Goal: Check status: Check status

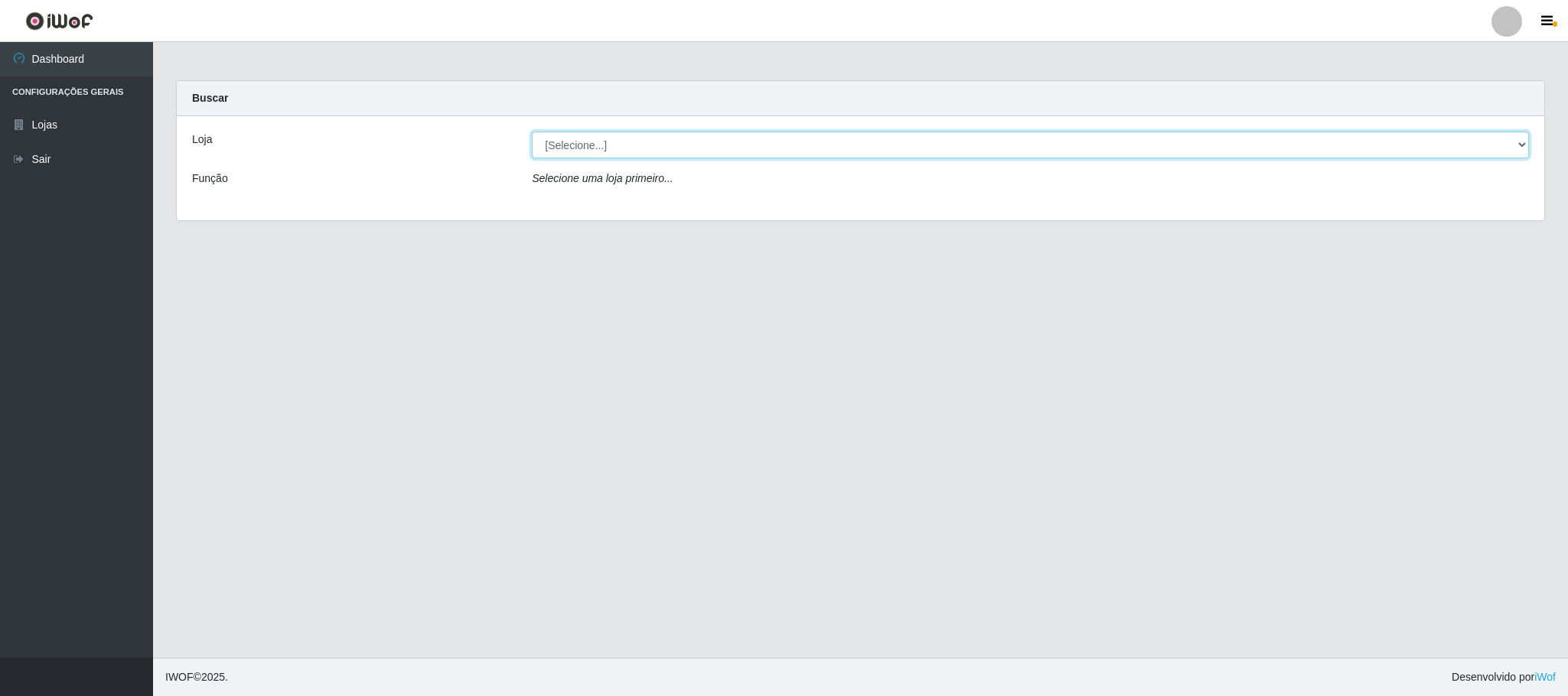
click at [589, 140] on select "[Selecione...] Iskisita Atakado - Centro de Distribuição" at bounding box center [1030, 145] width 998 height 27
select select "425"
click at [531, 131] on select "[Selecione...] Iskisita Atakado - Centro de Distribuição" at bounding box center [1030, 145] width 998 height 27
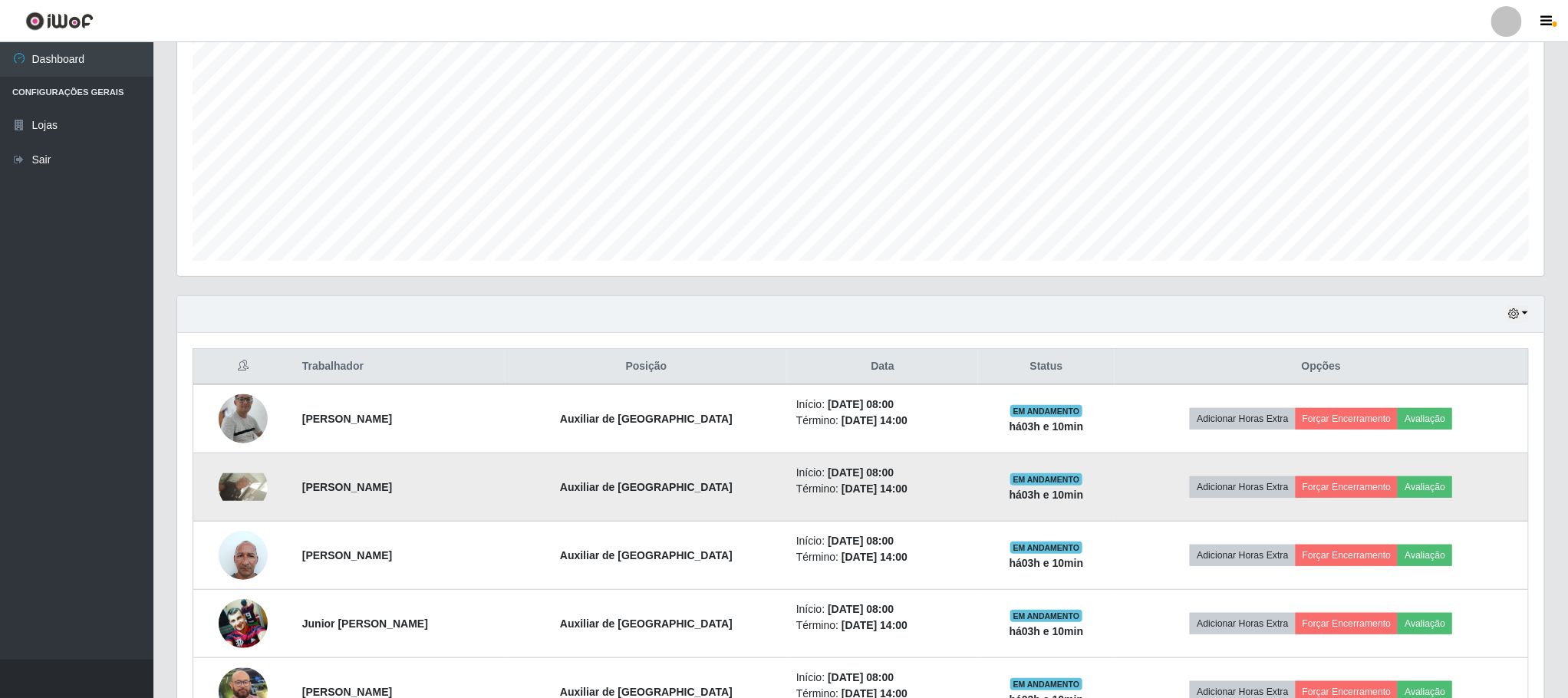
scroll to position [464, 0]
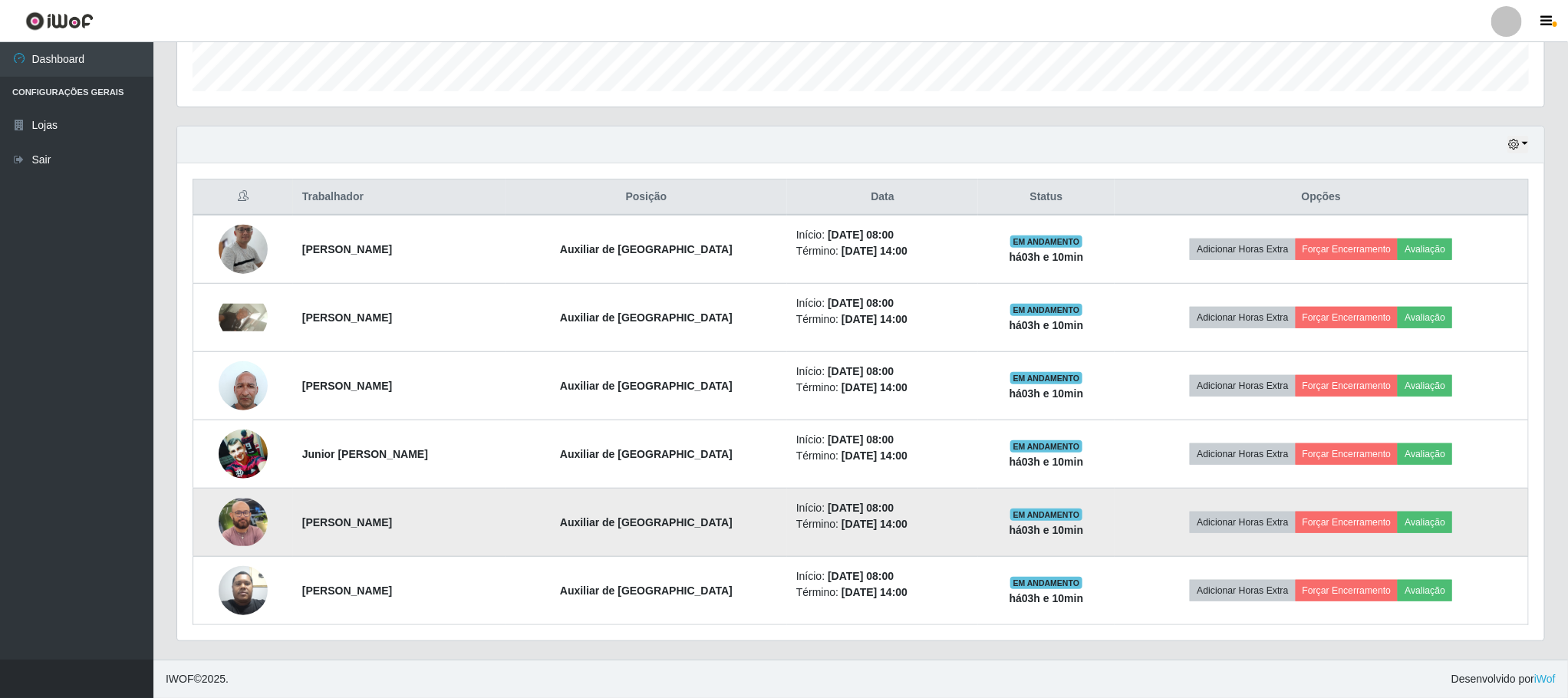
click at [255, 527] on img at bounding box center [244, 523] width 49 height 48
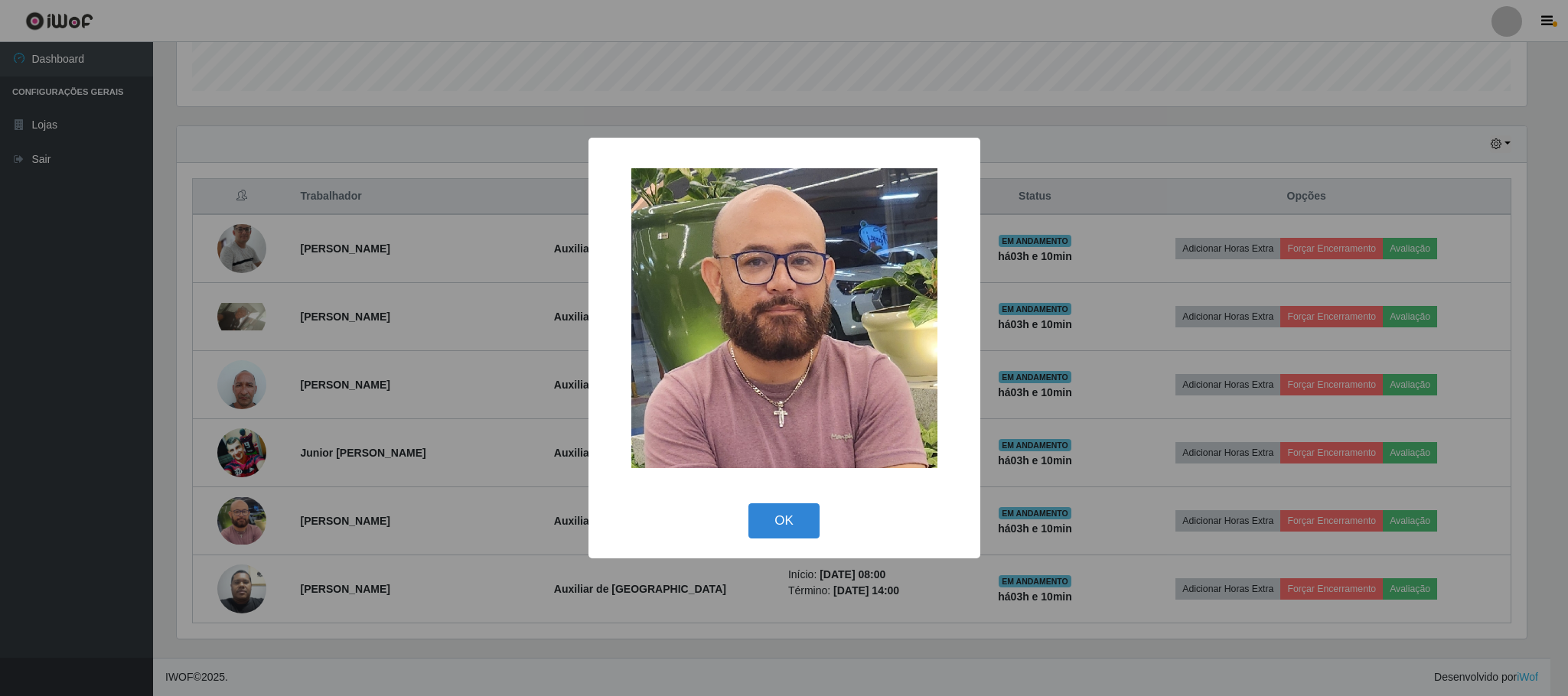
click at [244, 246] on div "× OK Cancel" at bounding box center [784, 348] width 1568 height 696
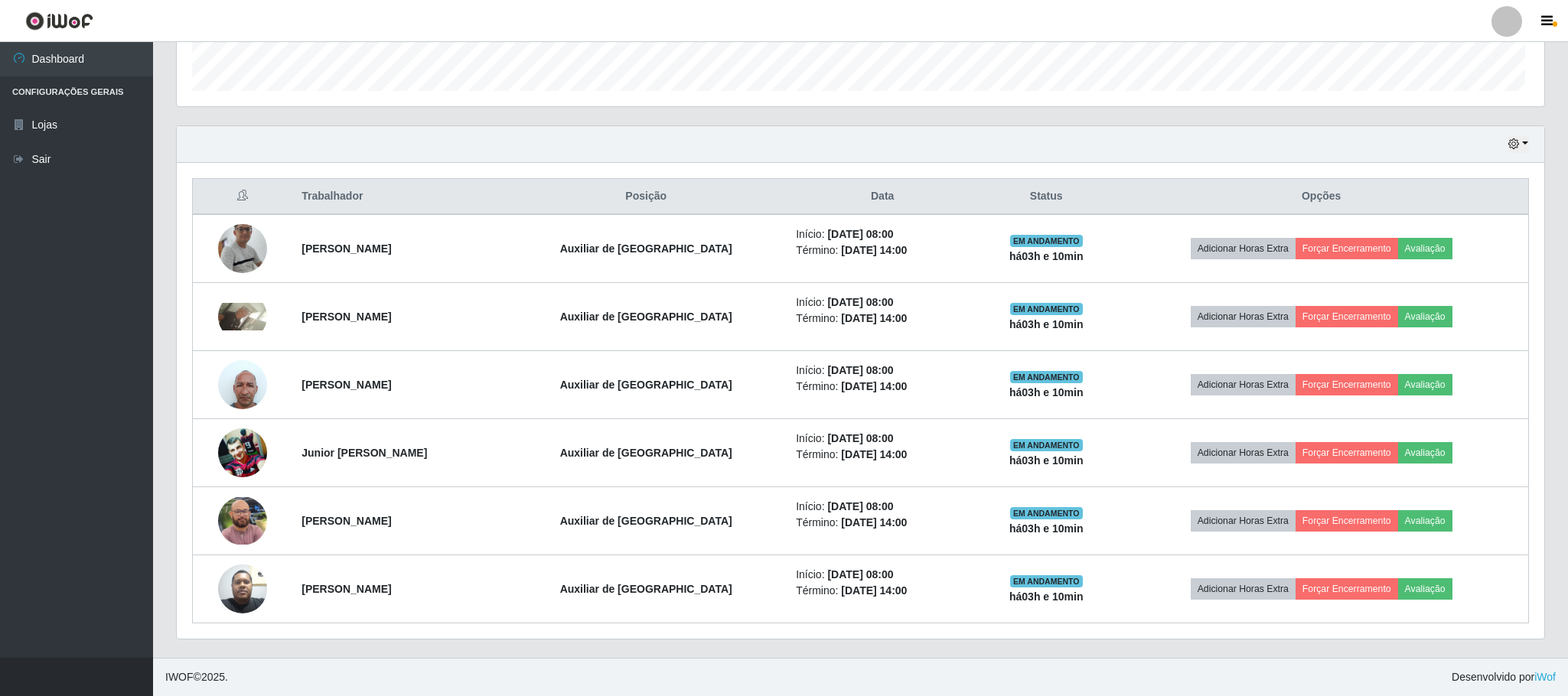
scroll to position [319, 1362]
click at [244, 246] on img at bounding box center [243, 248] width 49 height 111
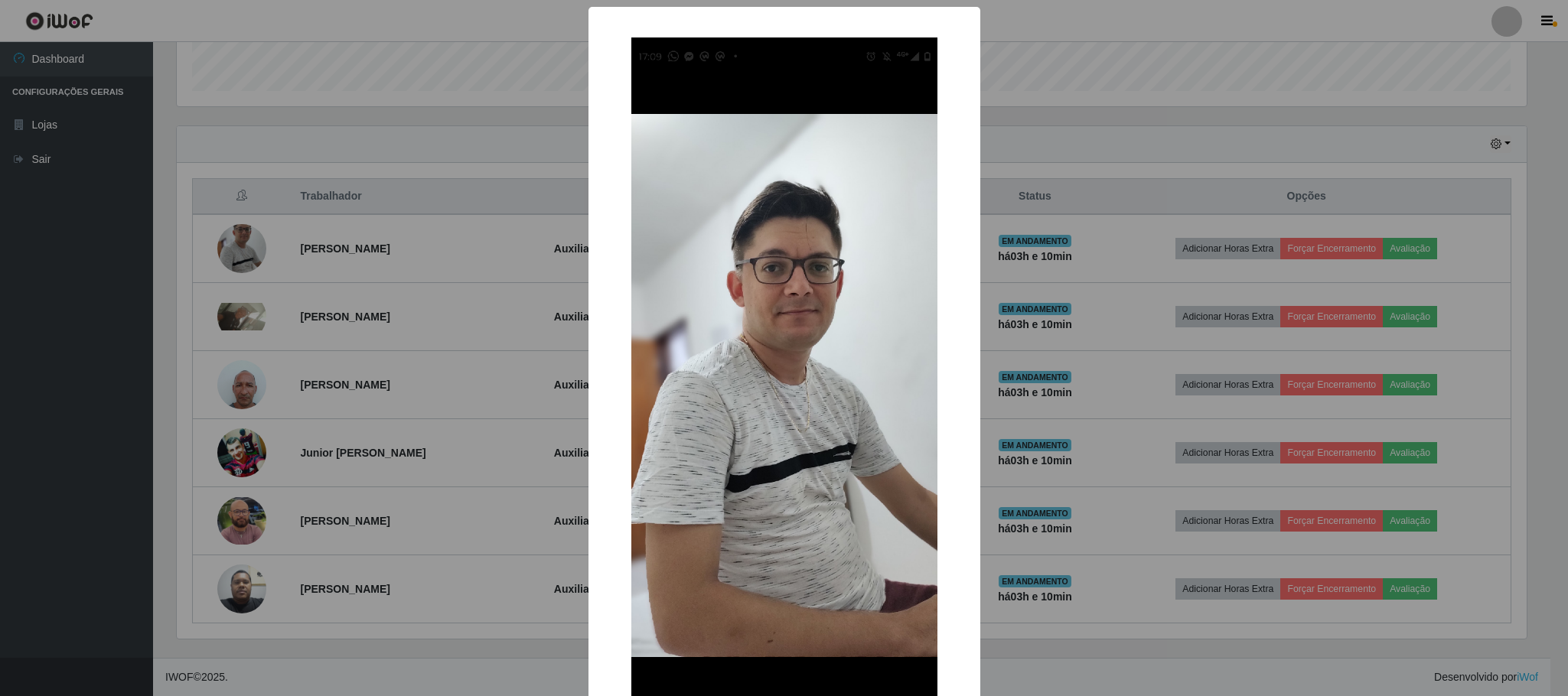
click at [243, 308] on div "× OK Cancel" at bounding box center [784, 348] width 1568 height 696
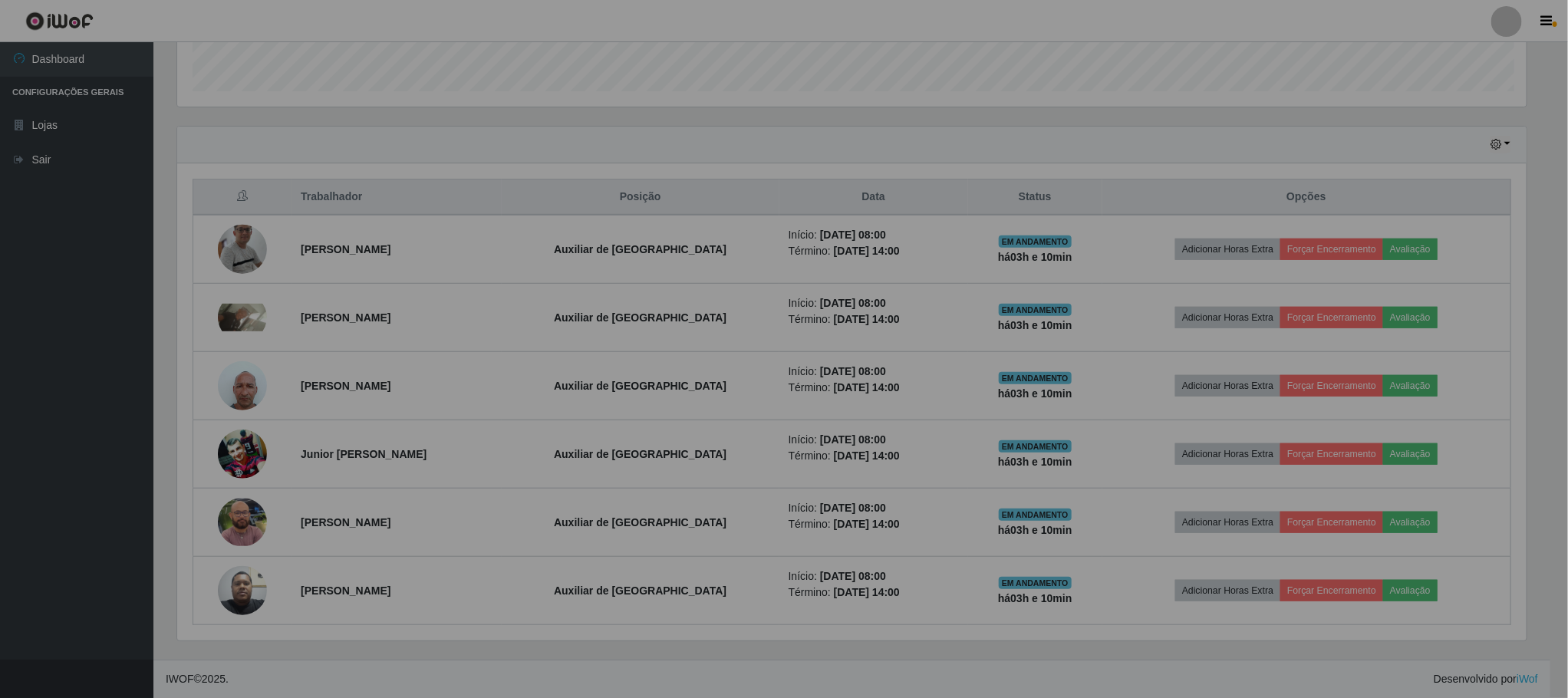
scroll to position [320, 1365]
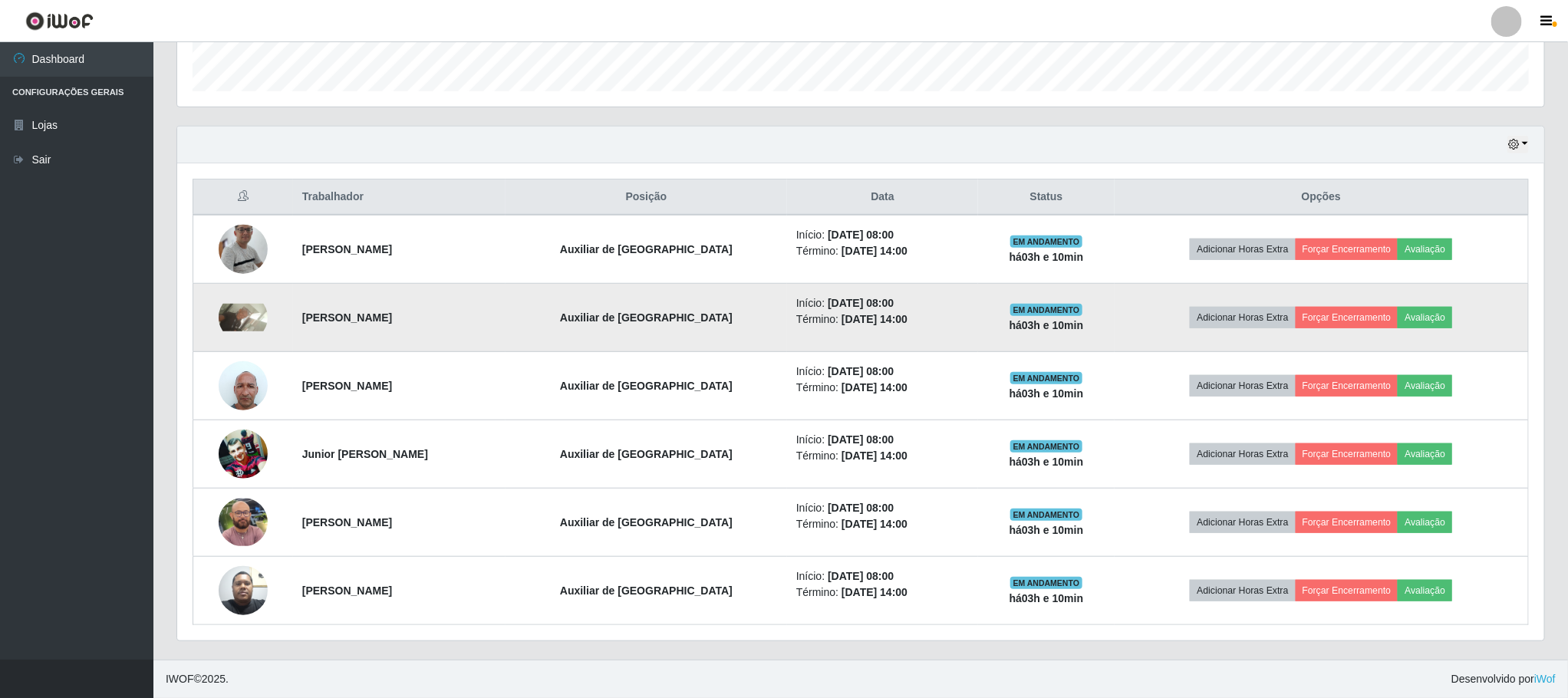
click at [242, 297] on div at bounding box center [244, 317] width 49 height 49
click at [242, 304] on img at bounding box center [244, 317] width 49 height 27
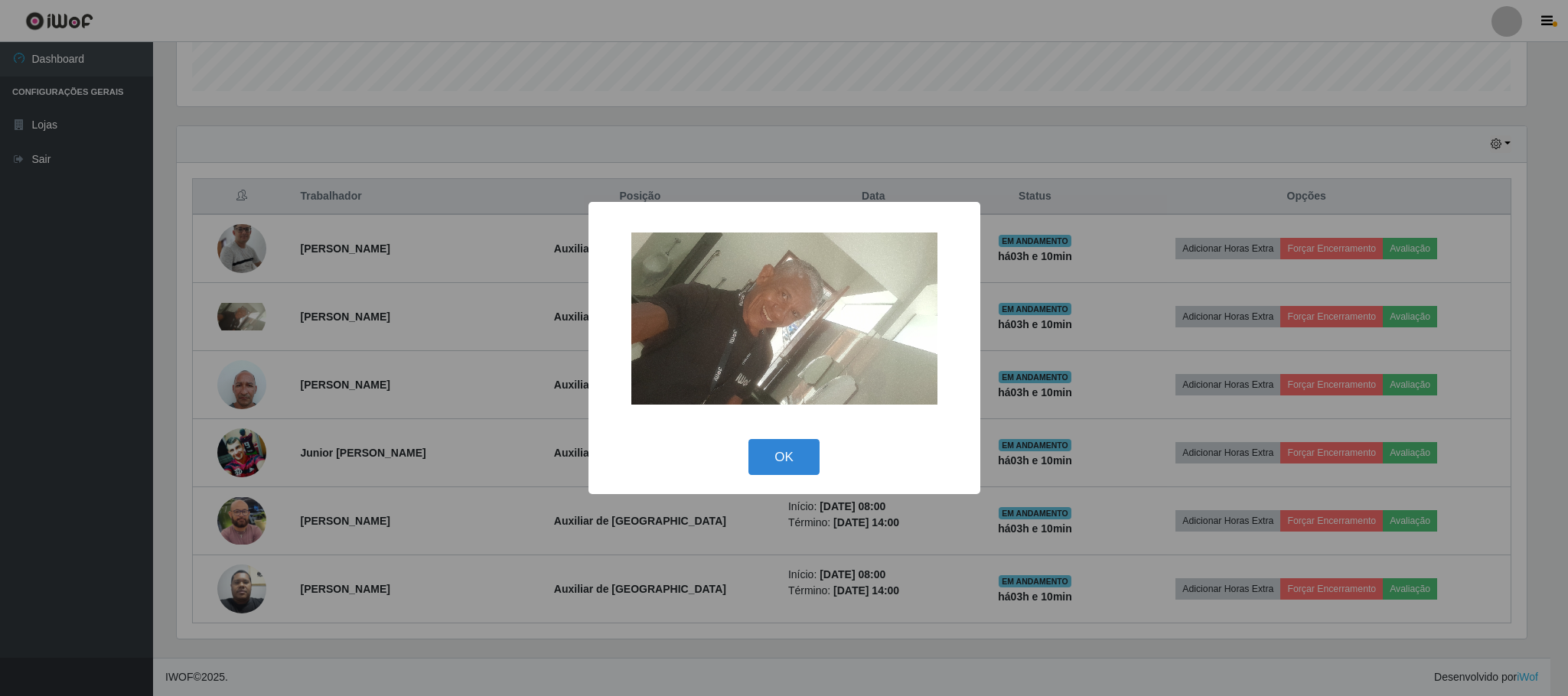
click at [246, 237] on div "× OK Cancel" at bounding box center [784, 348] width 1568 height 696
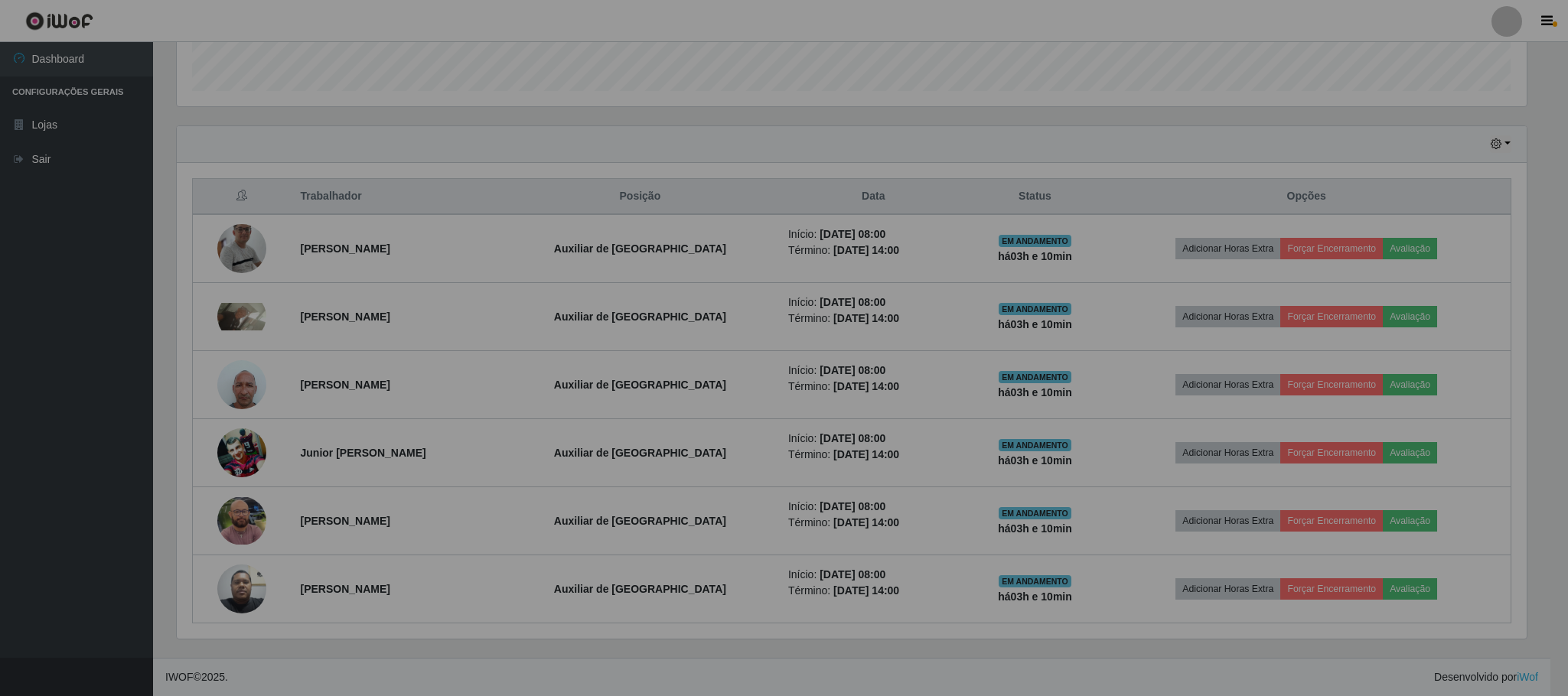
scroll to position [319, 1362]
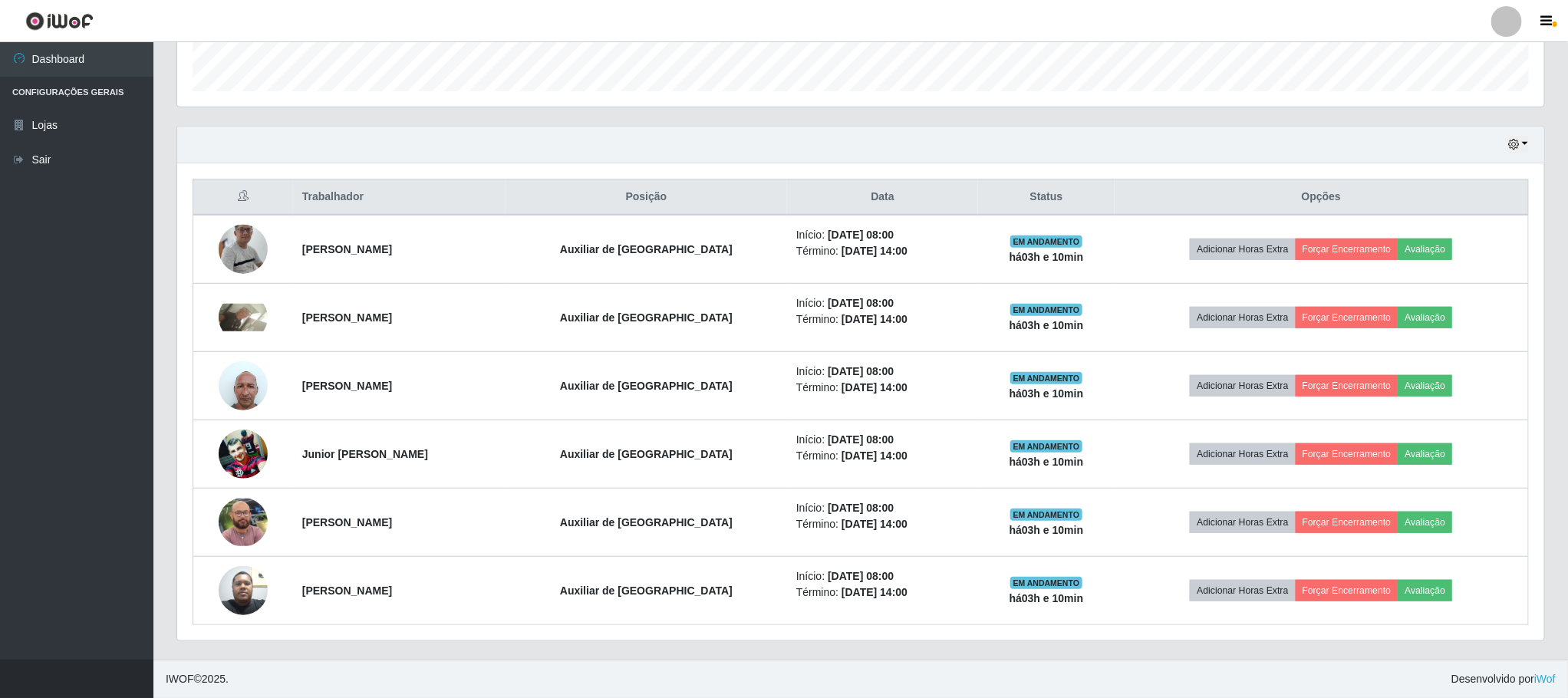
click at [246, 237] on img at bounding box center [244, 249] width 49 height 112
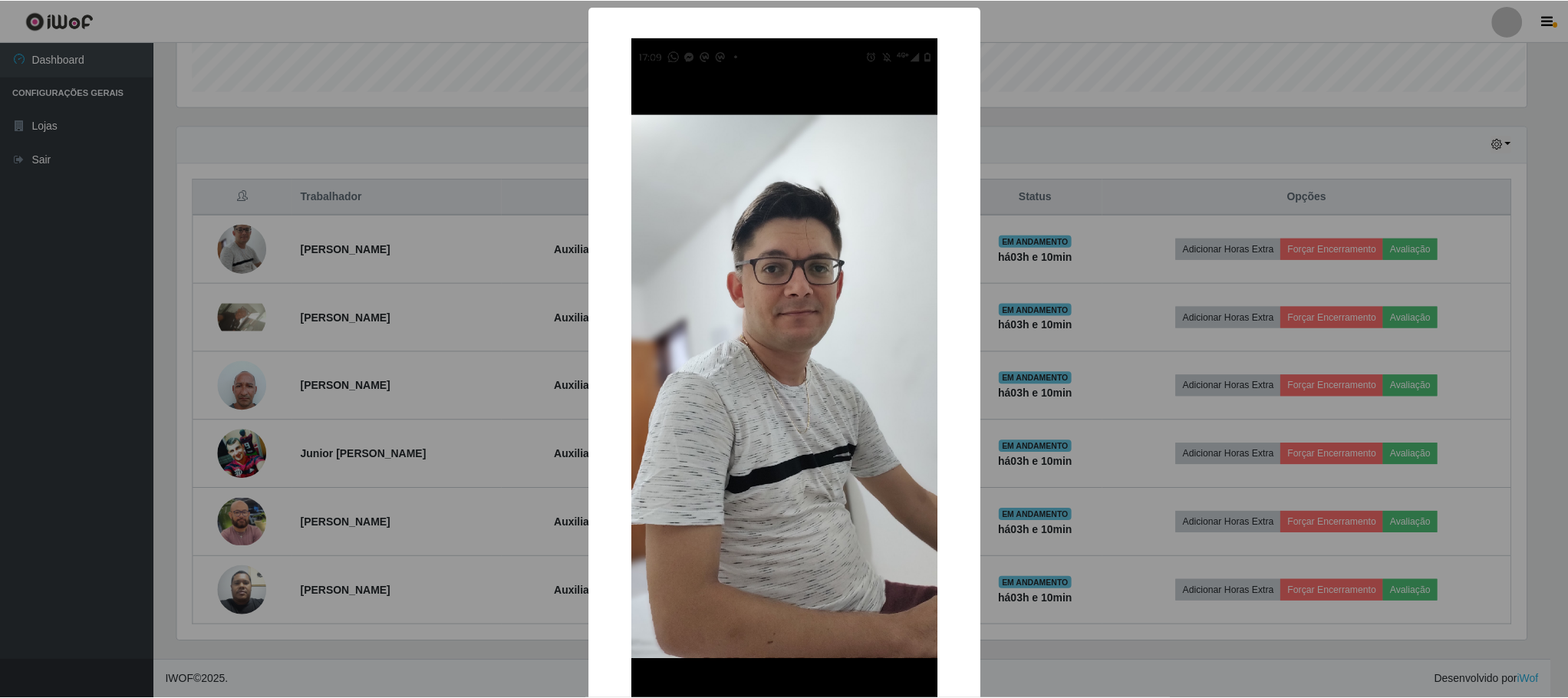
scroll to position [320, 1353]
click at [263, 307] on div "× OK Cancel" at bounding box center [785, 349] width 1572 height 698
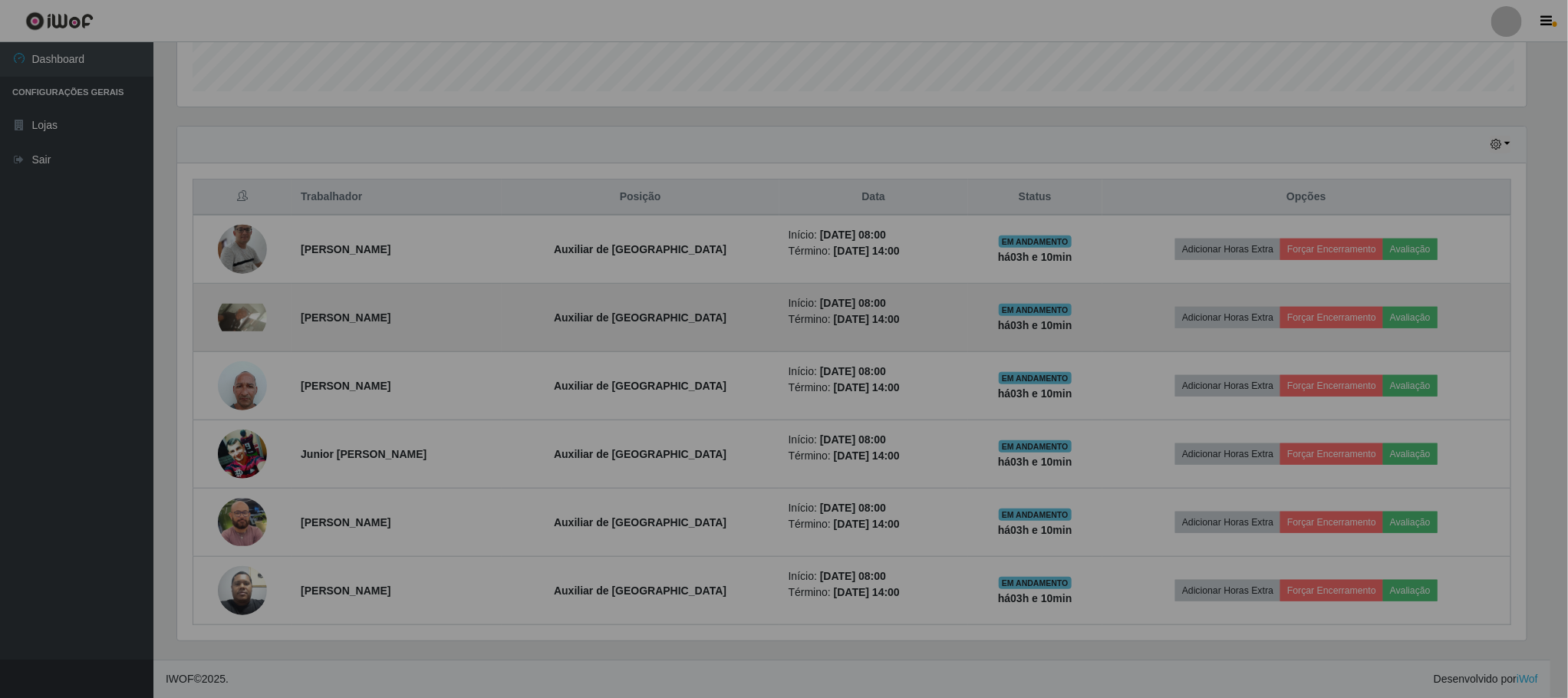
scroll to position [320, 1365]
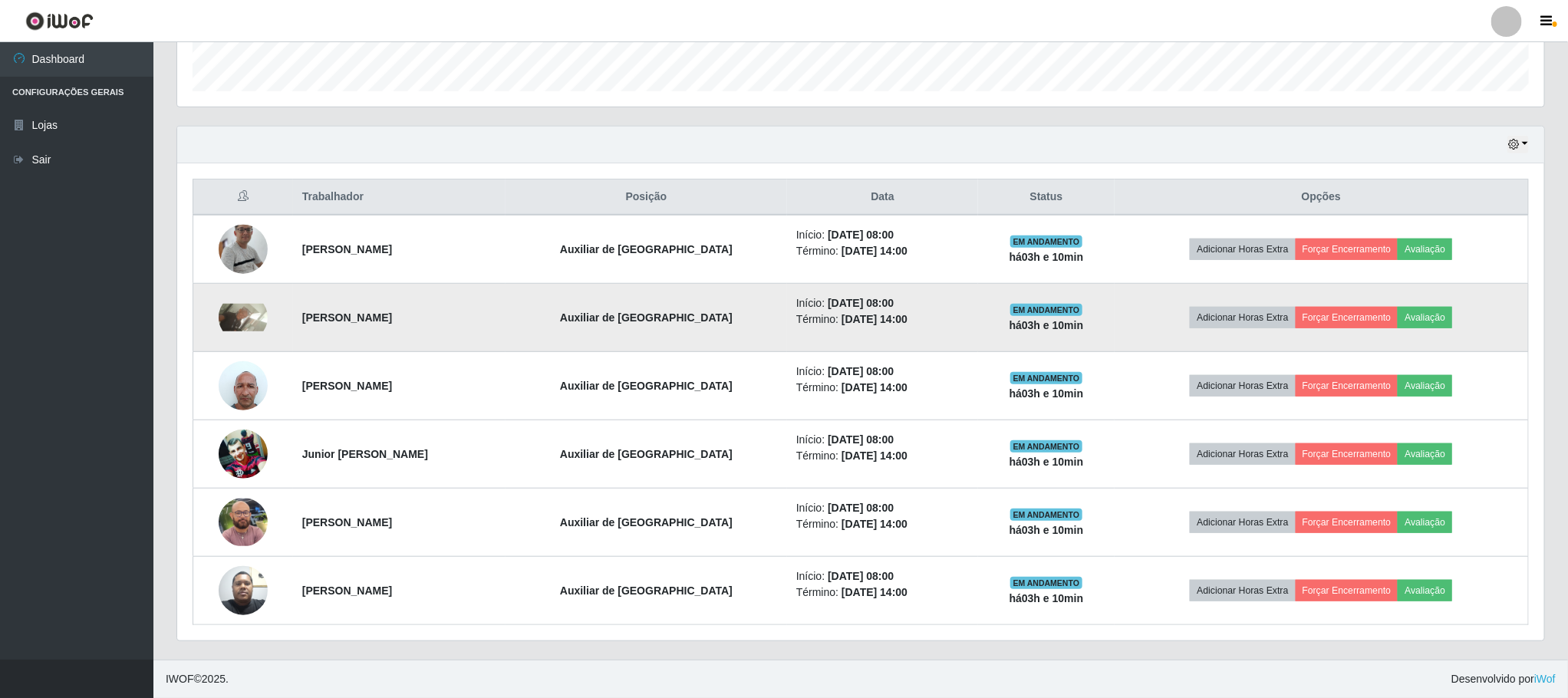
click at [258, 307] on img at bounding box center [244, 317] width 49 height 27
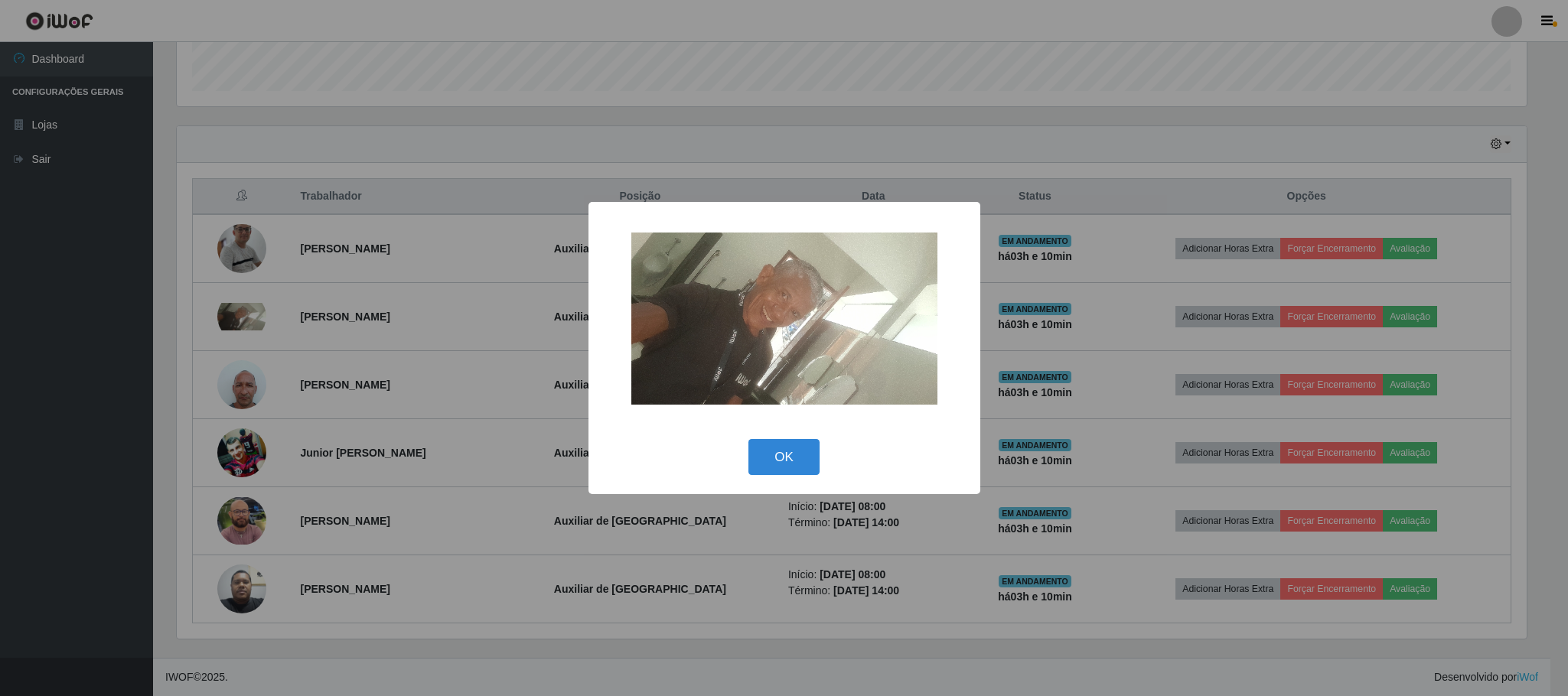
click at [255, 386] on div "× OK Cancel" at bounding box center [784, 348] width 1568 height 696
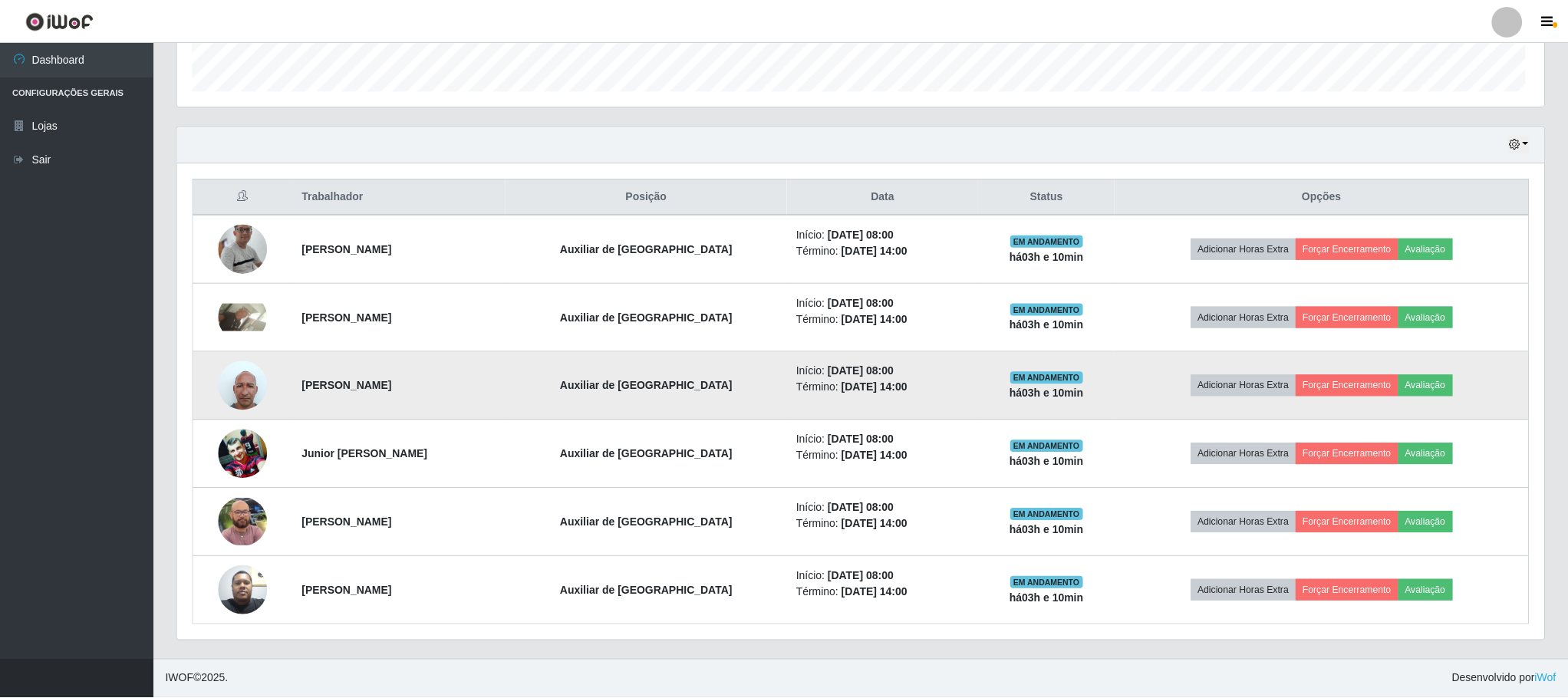
scroll to position [320, 1365]
click at [245, 383] on img at bounding box center [244, 385] width 49 height 65
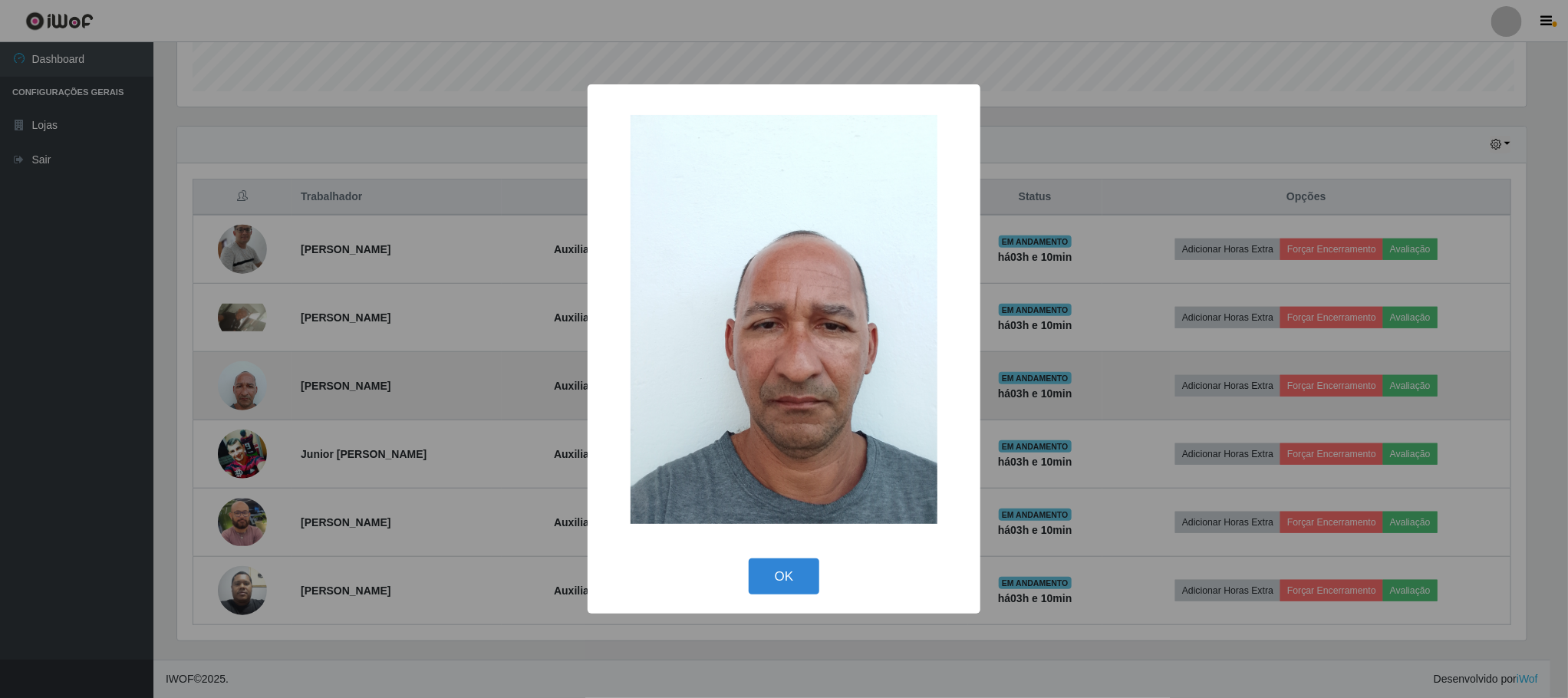
scroll to position [320, 1353]
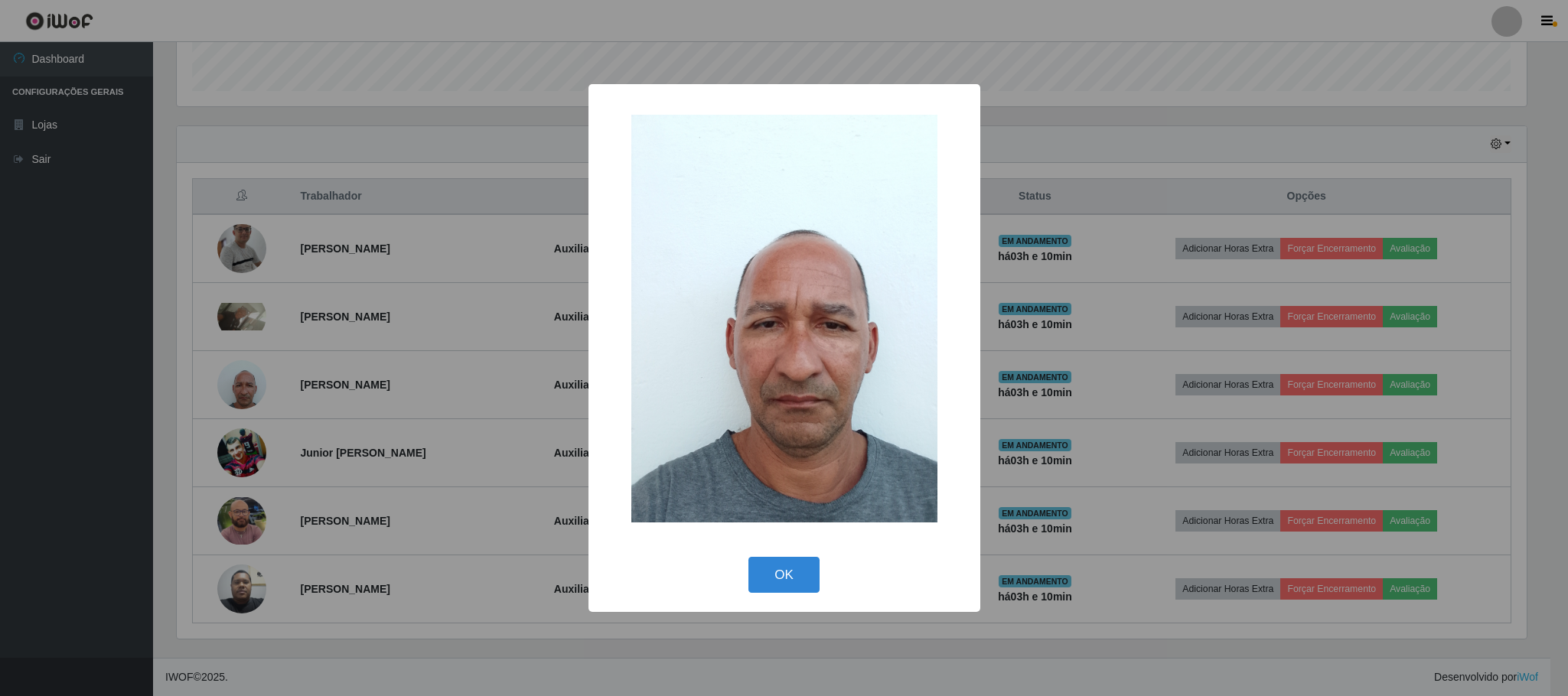
click at [241, 459] on div "× OK Cancel" at bounding box center [784, 348] width 1568 height 696
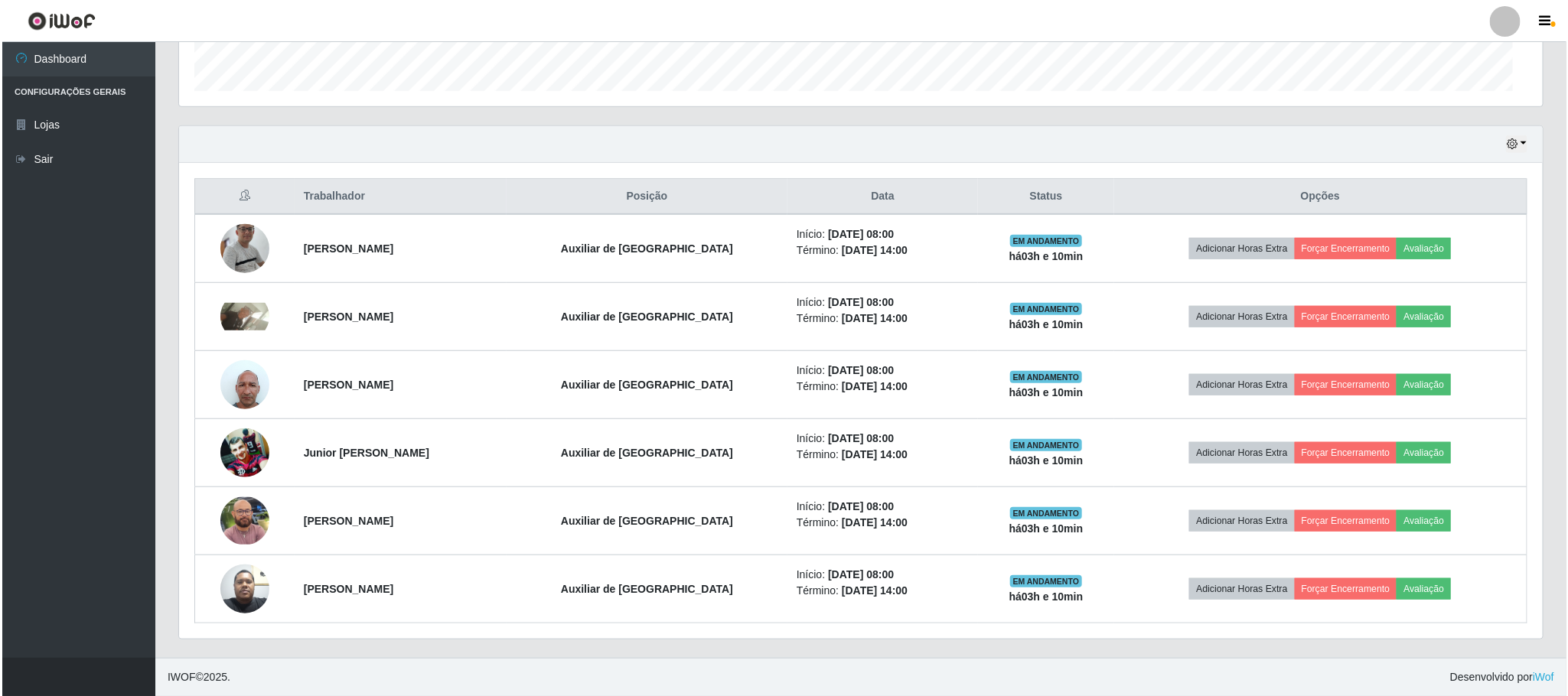
scroll to position [319, 1362]
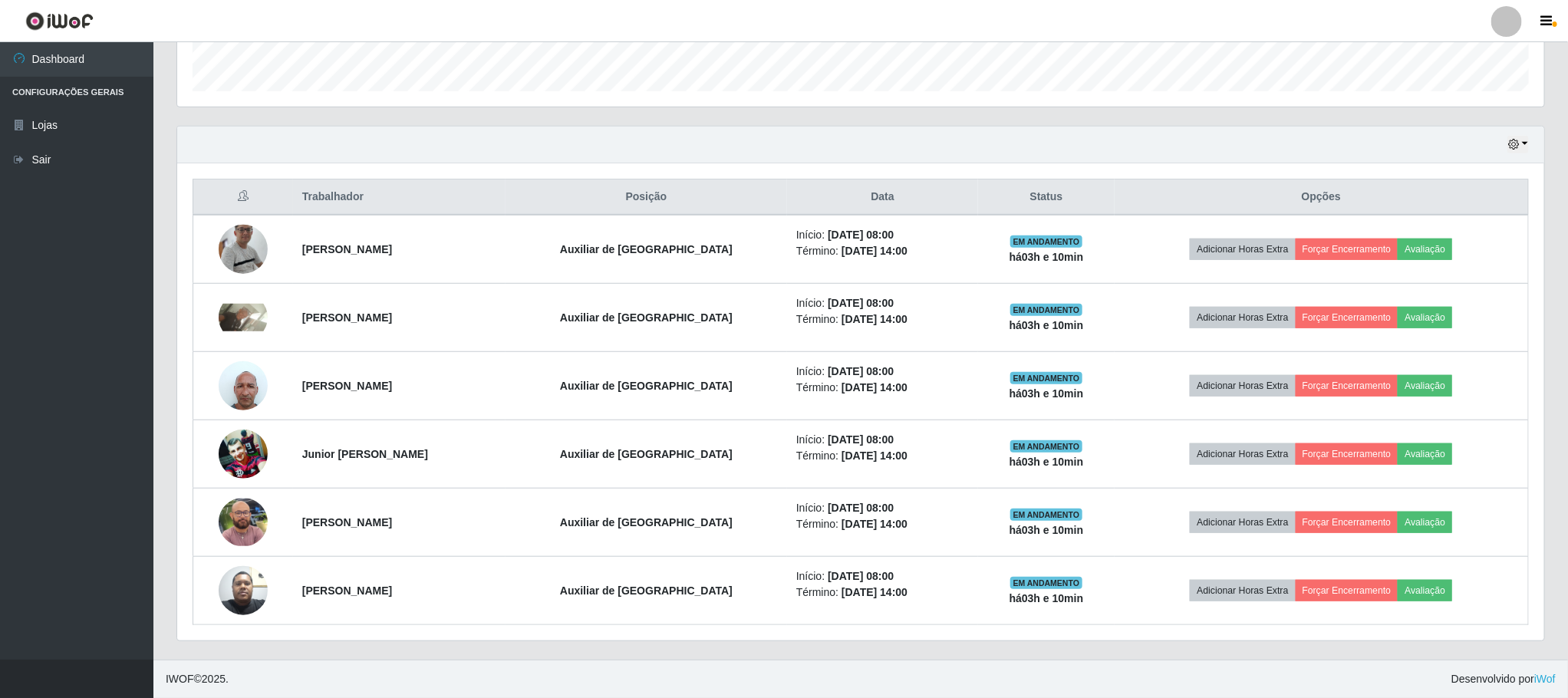
click at [240, 459] on img at bounding box center [244, 454] width 49 height 48
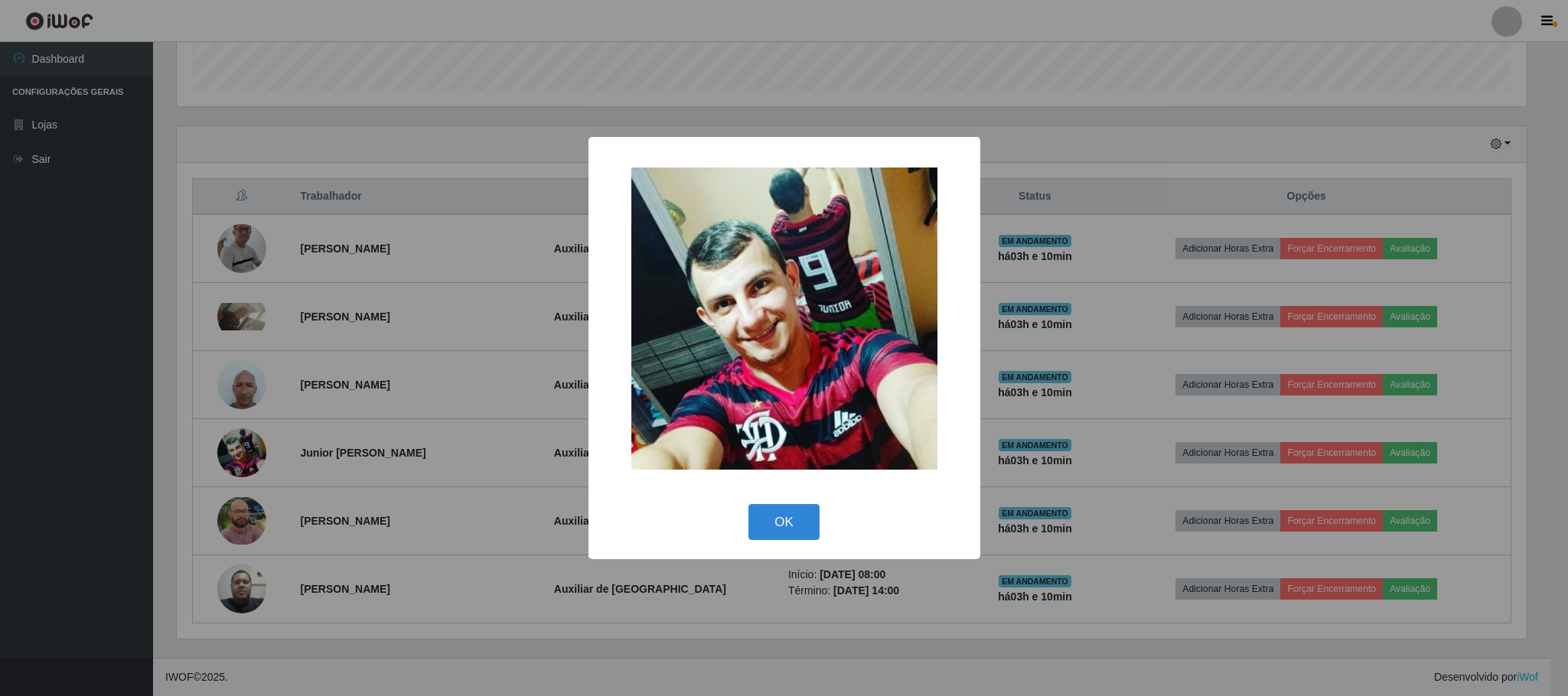
click at [229, 517] on div "× OK Cancel" at bounding box center [784, 348] width 1568 height 696
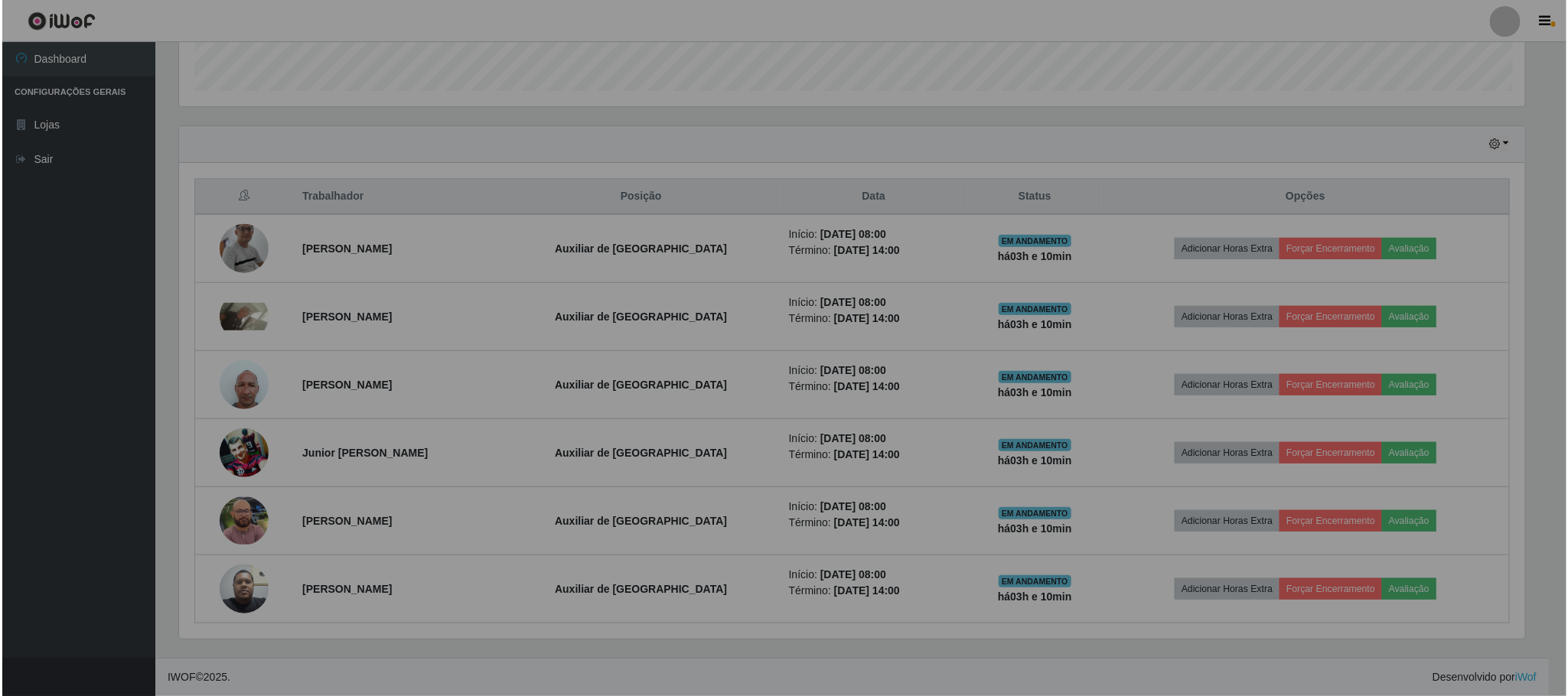
scroll to position [0, 0]
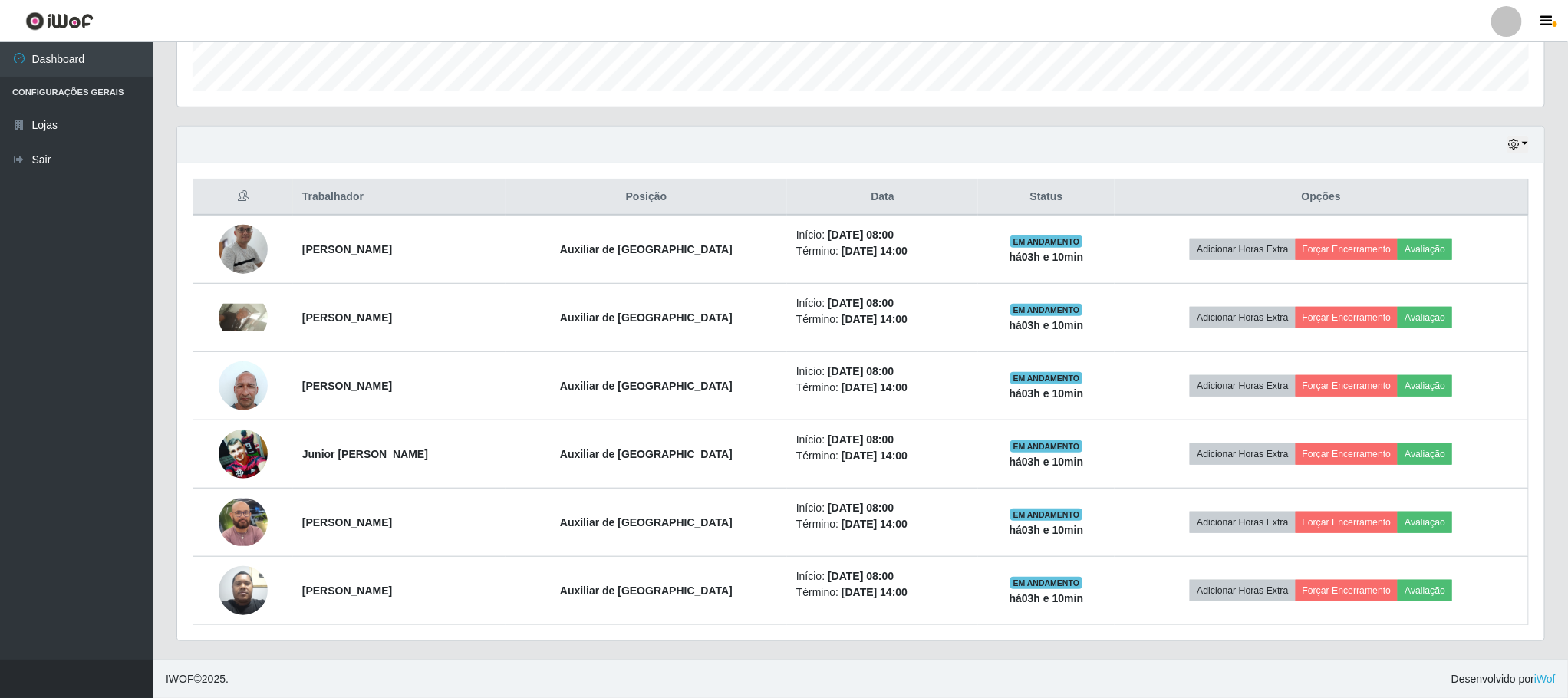
click at [230, 518] on img at bounding box center [244, 523] width 49 height 48
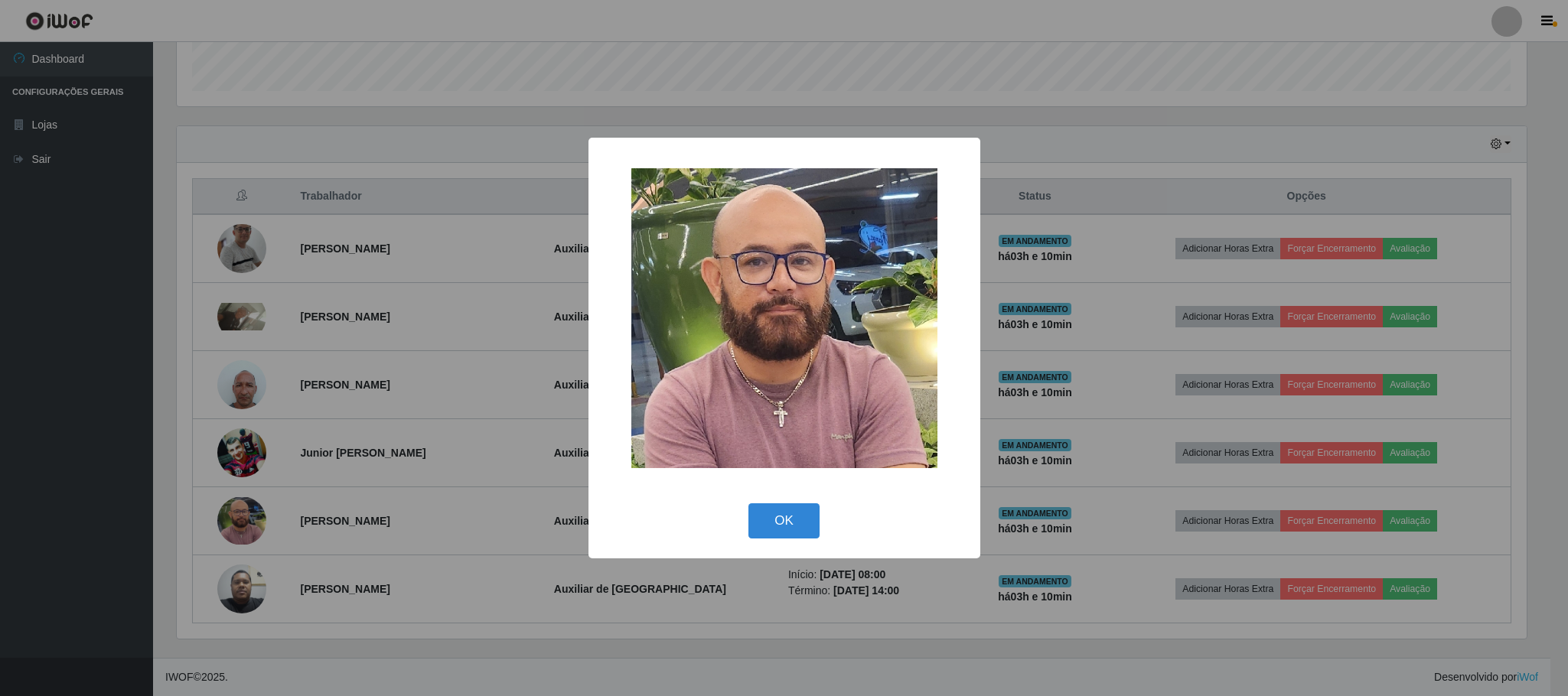
click at [244, 594] on div "× OK Cancel" at bounding box center [784, 348] width 1568 height 696
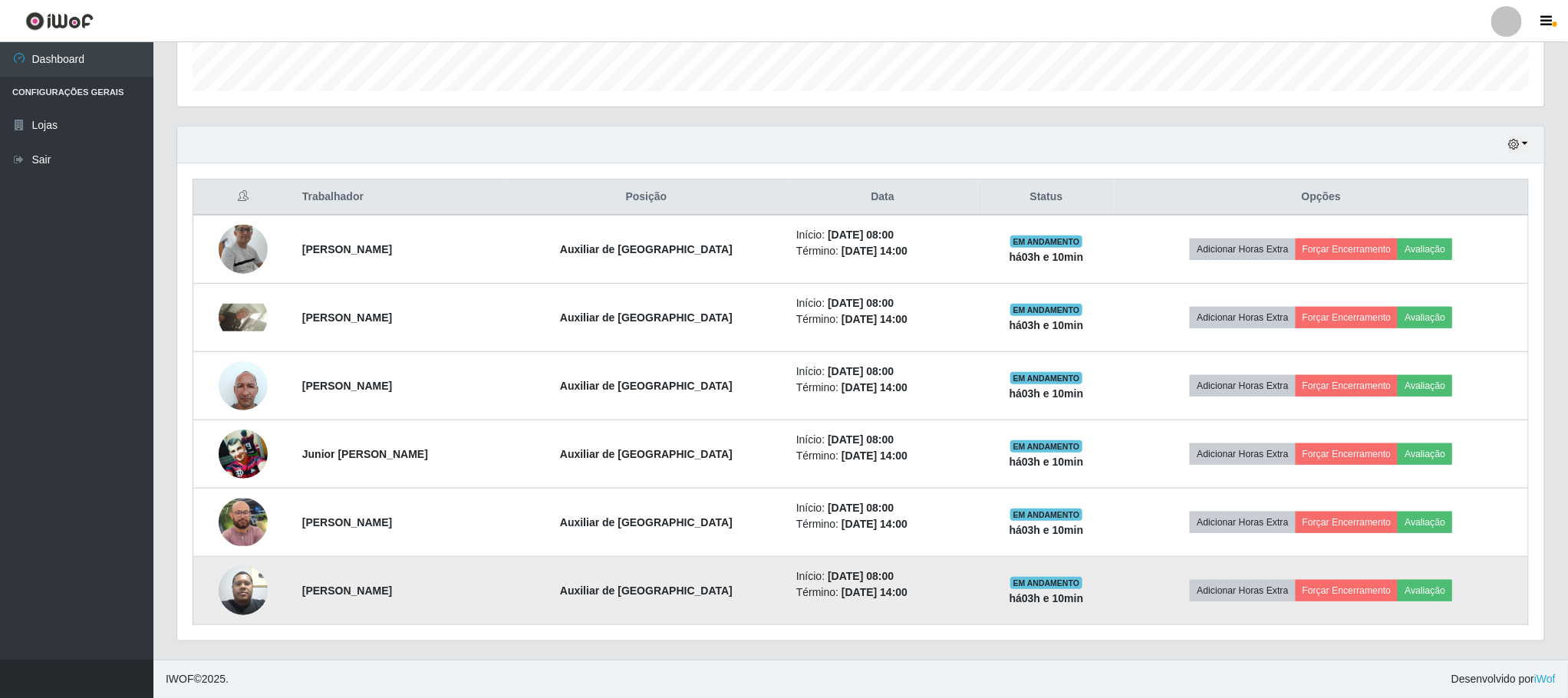
click at [244, 592] on img at bounding box center [244, 590] width 49 height 65
